Goal: Transaction & Acquisition: Download file/media

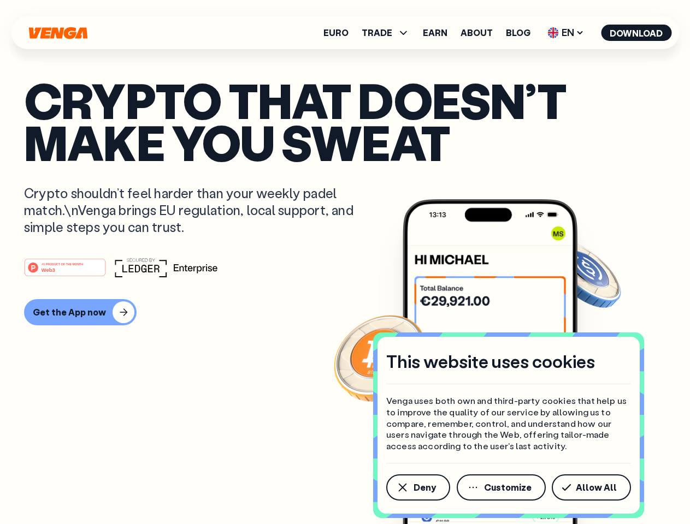
click at [345, 262] on div "#1 PRODUCT OF THE MONTH Web3" at bounding box center [345, 268] width 642 height 20
click at [417, 488] on span "Deny" at bounding box center [424, 487] width 22 height 9
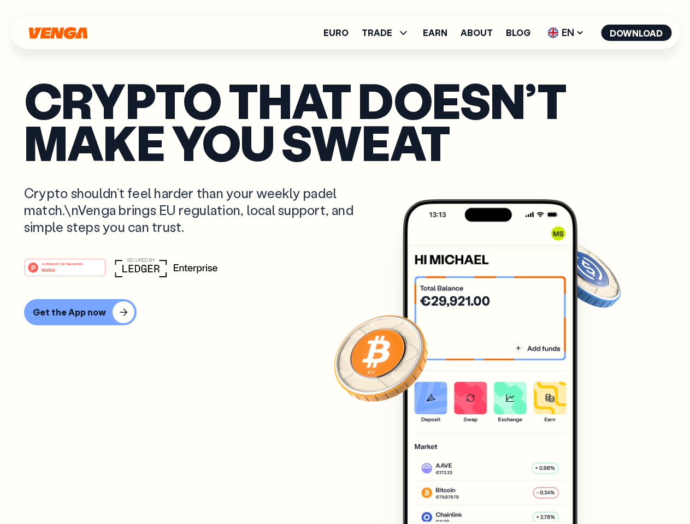
click at [502, 488] on img at bounding box center [489, 382] width 175 height 366
click at [593, 488] on article "Crypto that doesn’t make you sweat Crypto shouldn’t feel harder than your weekl…" at bounding box center [345, 284] width 642 height 410
click at [389, 33] on span "TRADE" at bounding box center [377, 32] width 31 height 9
click at [566, 33] on span "EN" at bounding box center [565, 32] width 44 height 17
click at [636, 33] on button "Download" at bounding box center [636, 33] width 70 height 16
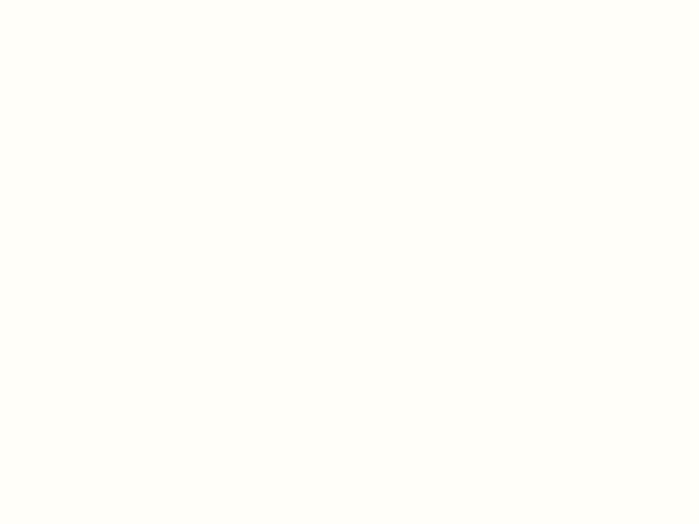
click at [79, 0] on html "This website uses cookies Venga uses both own and third-party cookies that help…" at bounding box center [349, 0] width 699 height 0
click at [67, 0] on html "This website uses cookies Venga uses both own and third-party cookies that help…" at bounding box center [349, 0] width 699 height 0
